Goal: Task Accomplishment & Management: Manage account settings

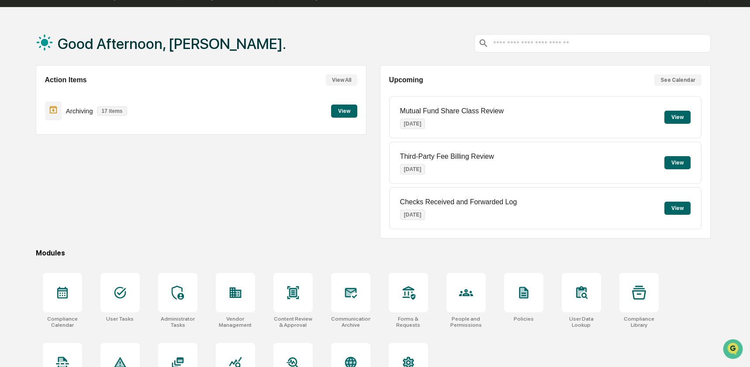
scroll to position [22, 0]
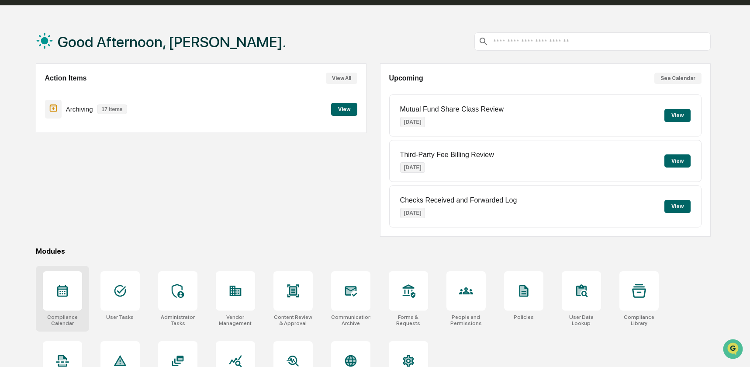
click at [57, 293] on icon at bounding box center [62, 291] width 10 height 12
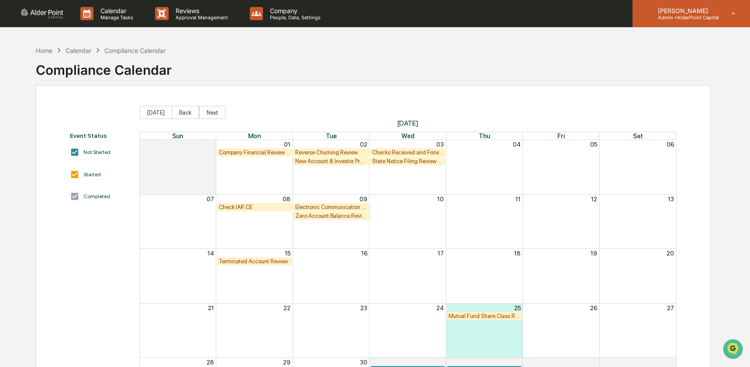
click at [674, 17] on p "Admin • AlderPoint Capital" at bounding box center [685, 17] width 68 height 6
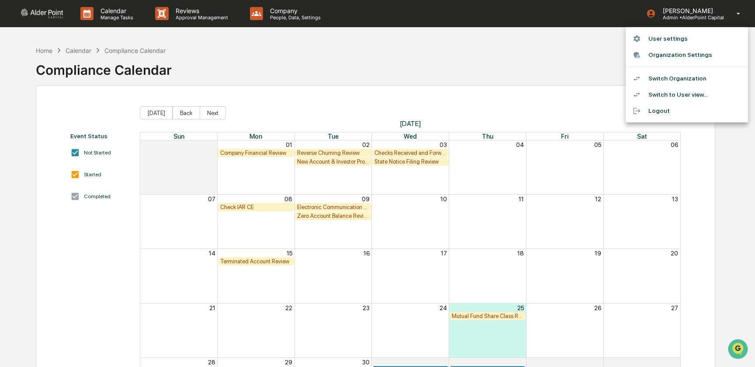
click at [679, 83] on li "Switch Organization" at bounding box center [687, 78] width 122 height 16
